Goal: Navigation & Orientation: Find specific page/section

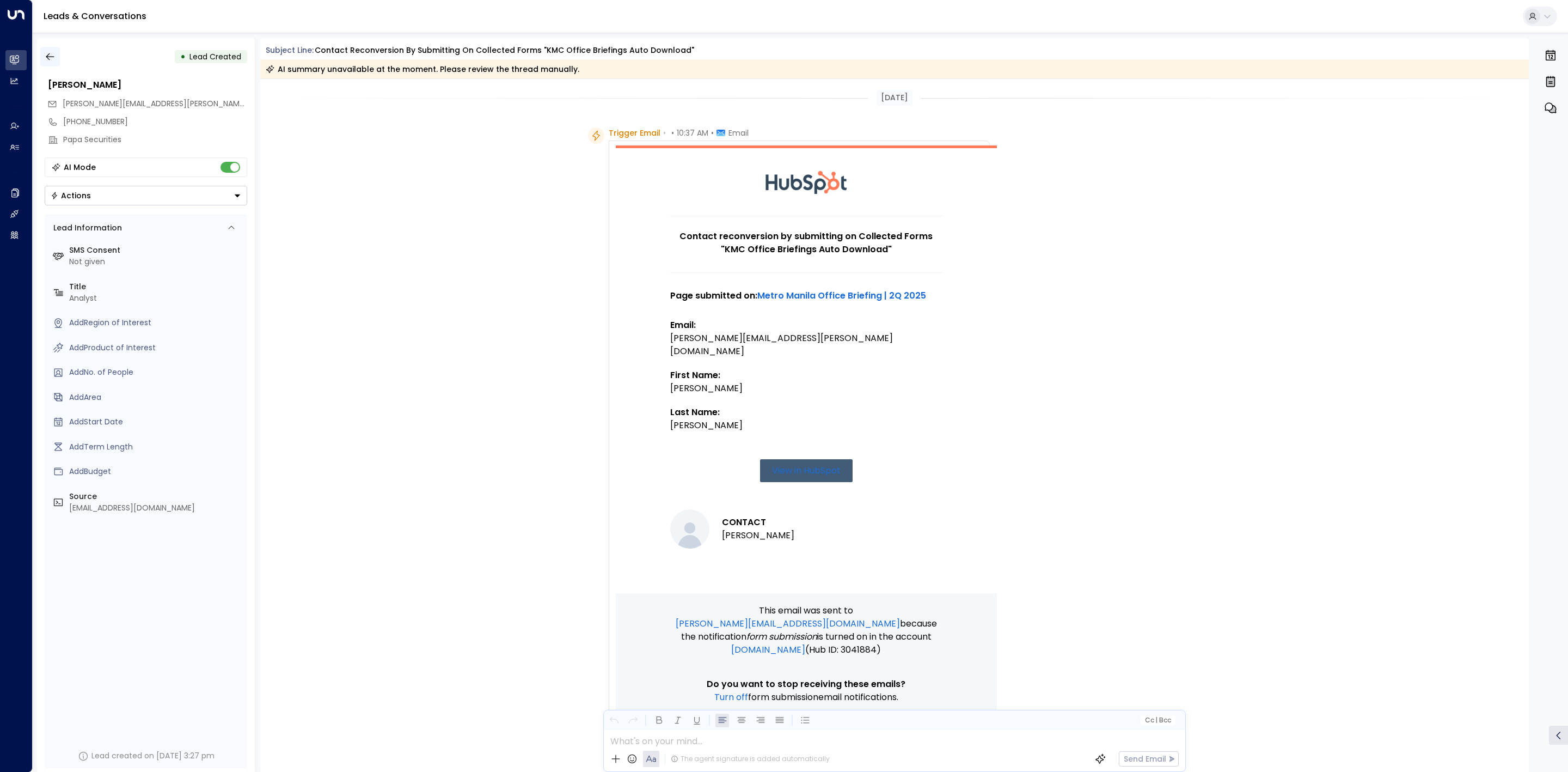
click at [54, 61] on icon "button" at bounding box center [50, 56] width 11 height 11
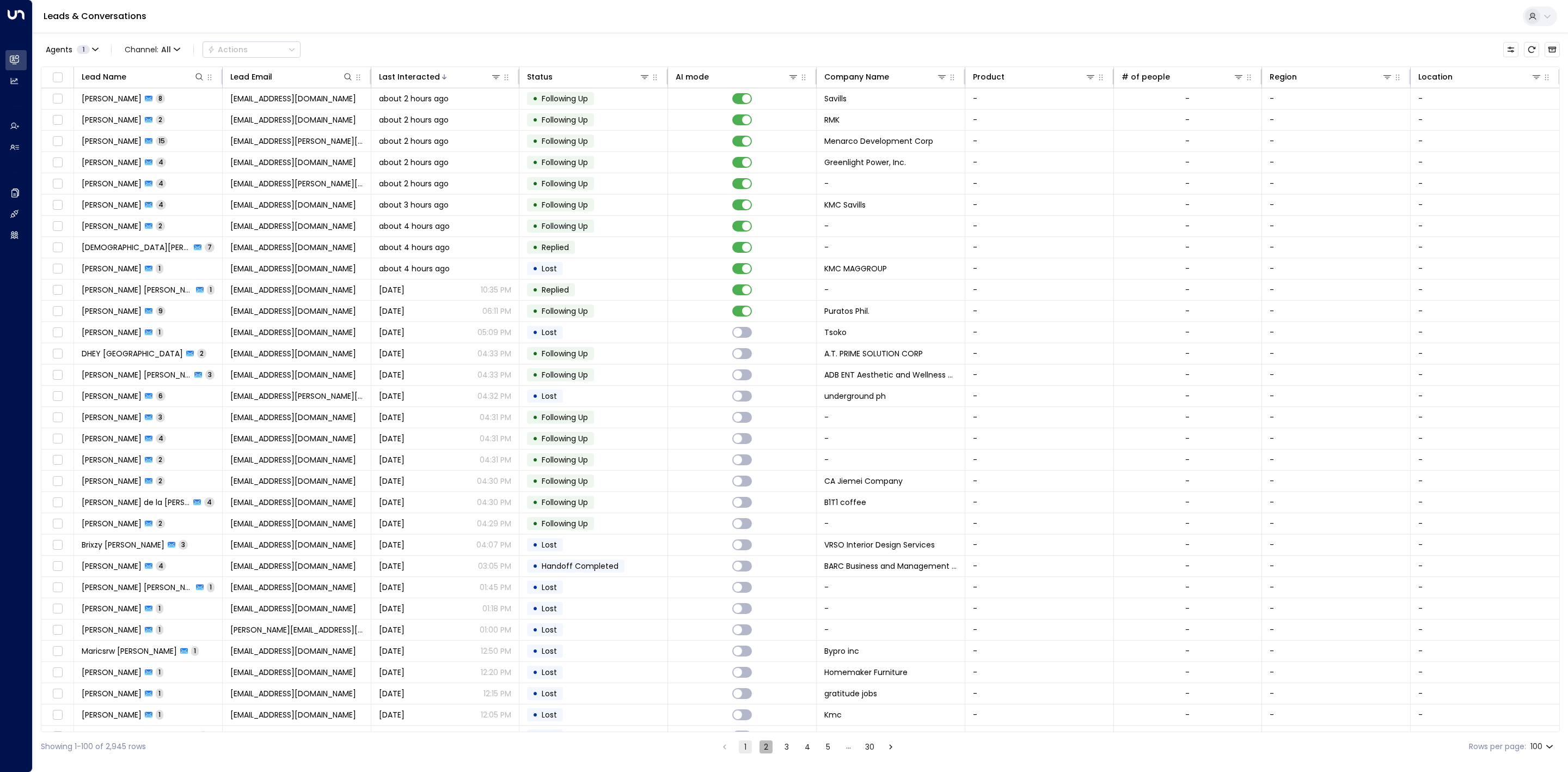
click at [768, 747] on button "2" at bounding box center [766, 747] width 13 height 13
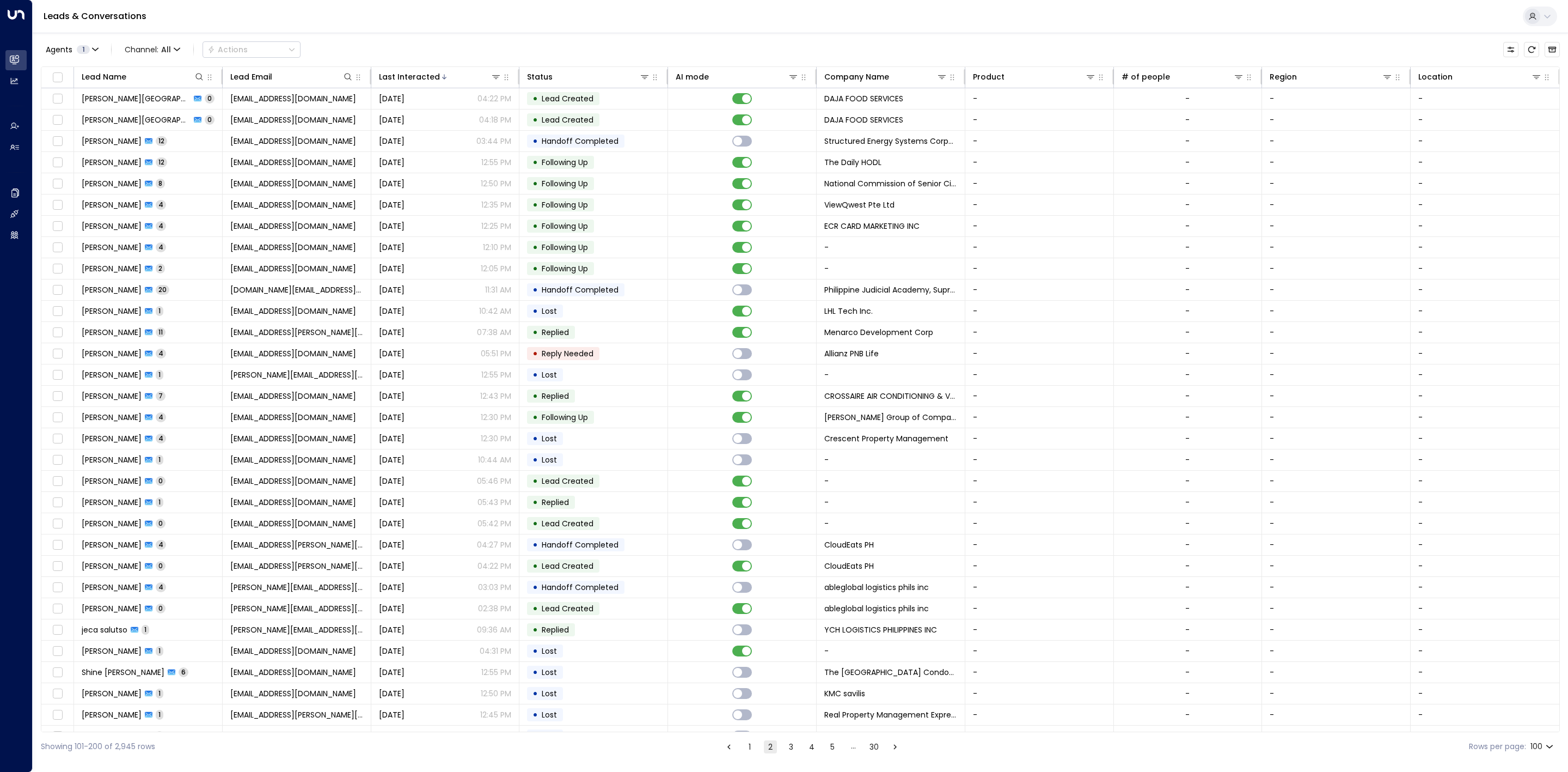
click at [753, 743] on button "1" at bounding box center [750, 747] width 13 height 13
